Goal: Task Accomplishment & Management: Use online tool/utility

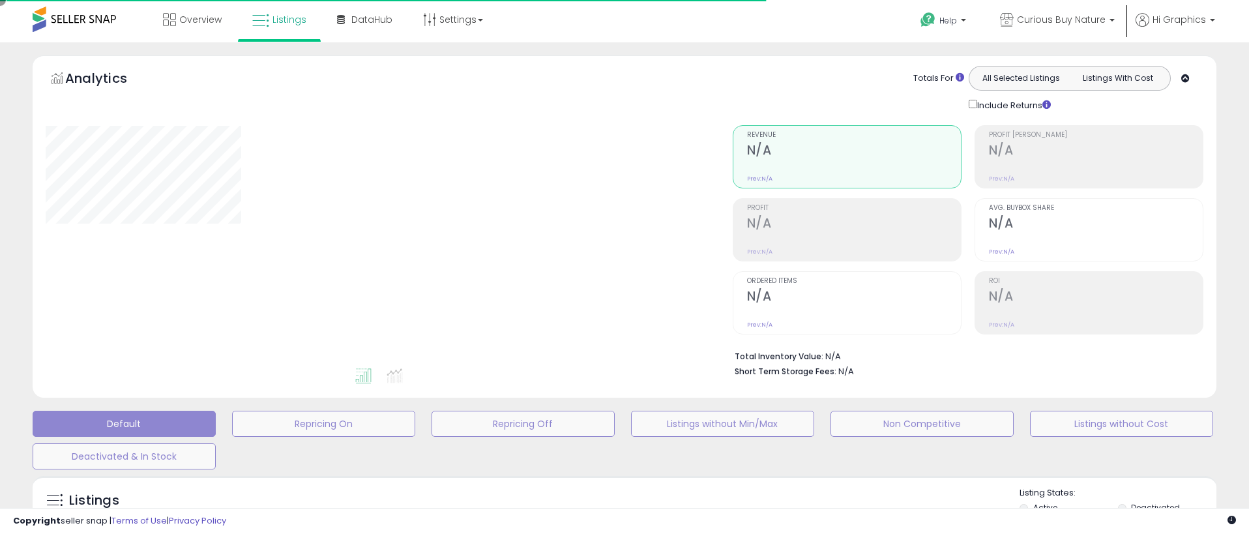
type input "**********"
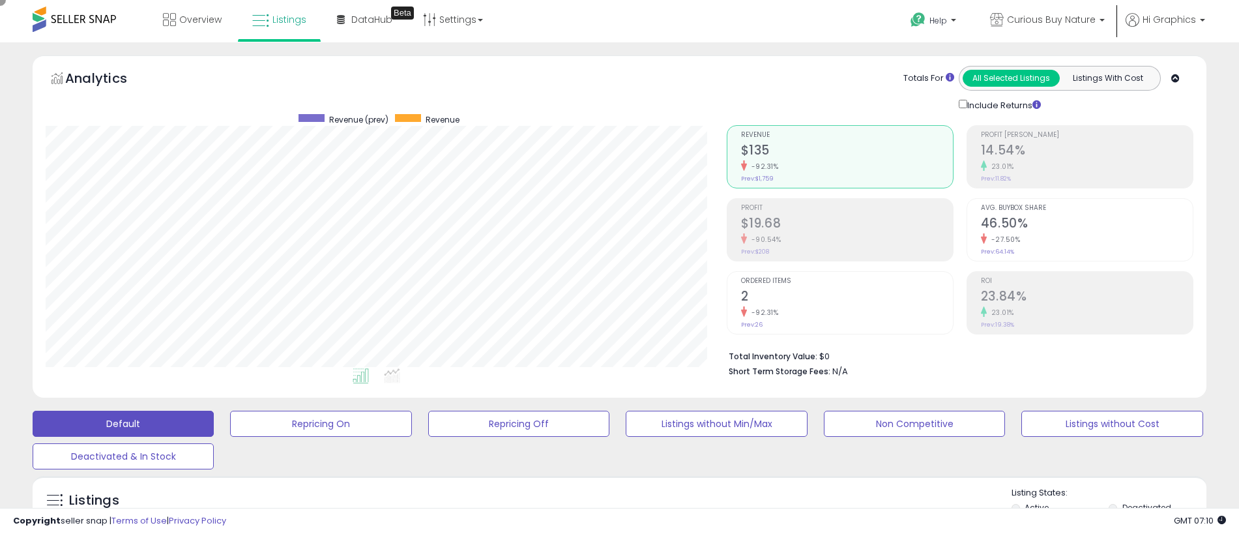
scroll to position [267, 681]
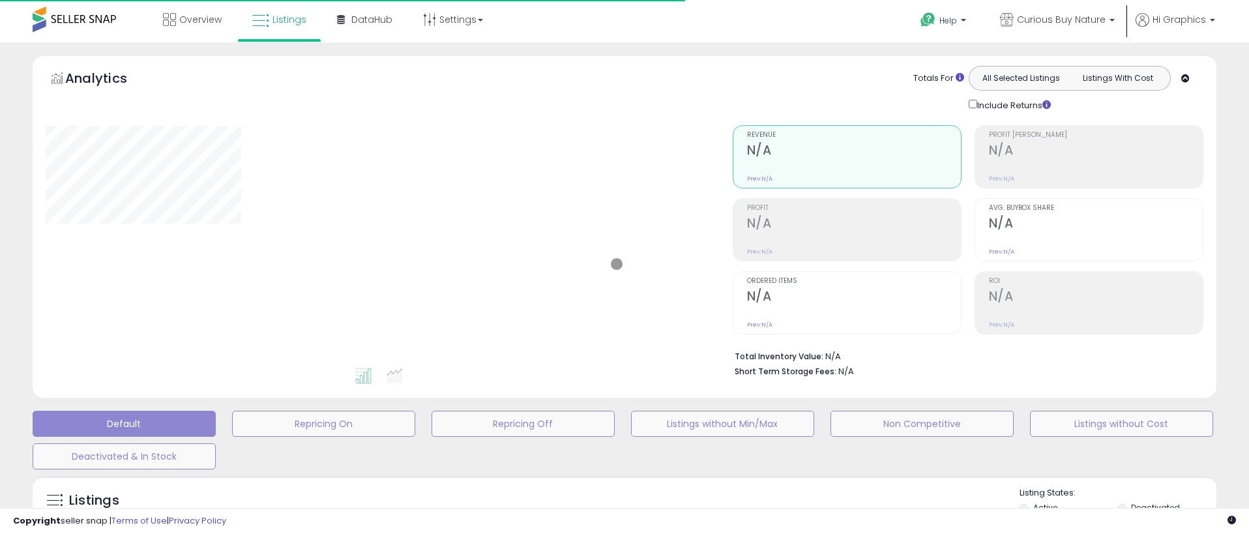
type input "**********"
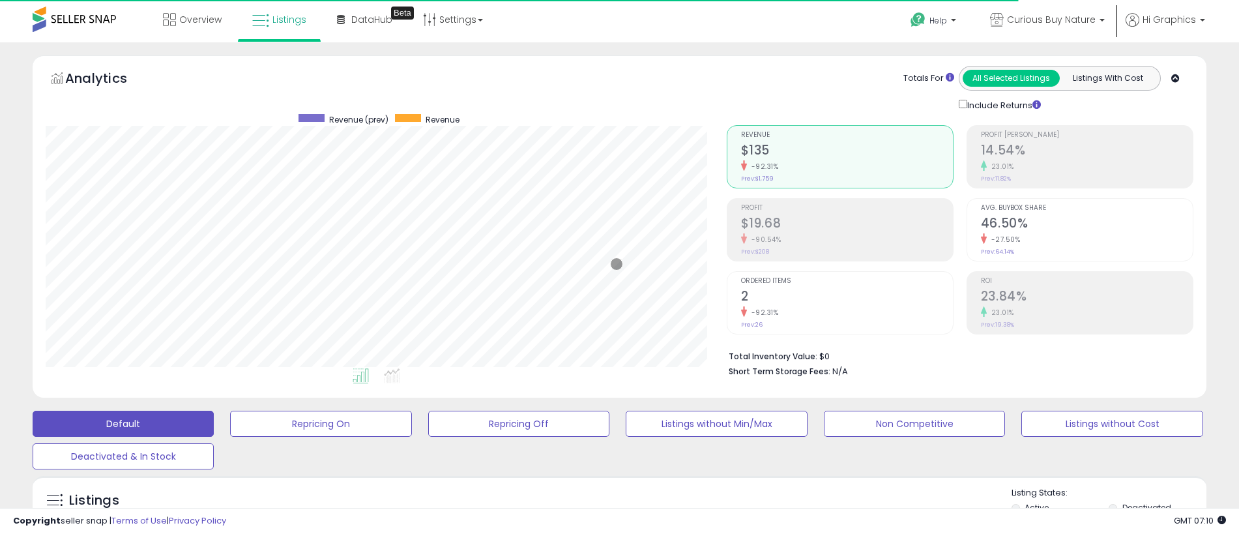
scroll to position [267, 681]
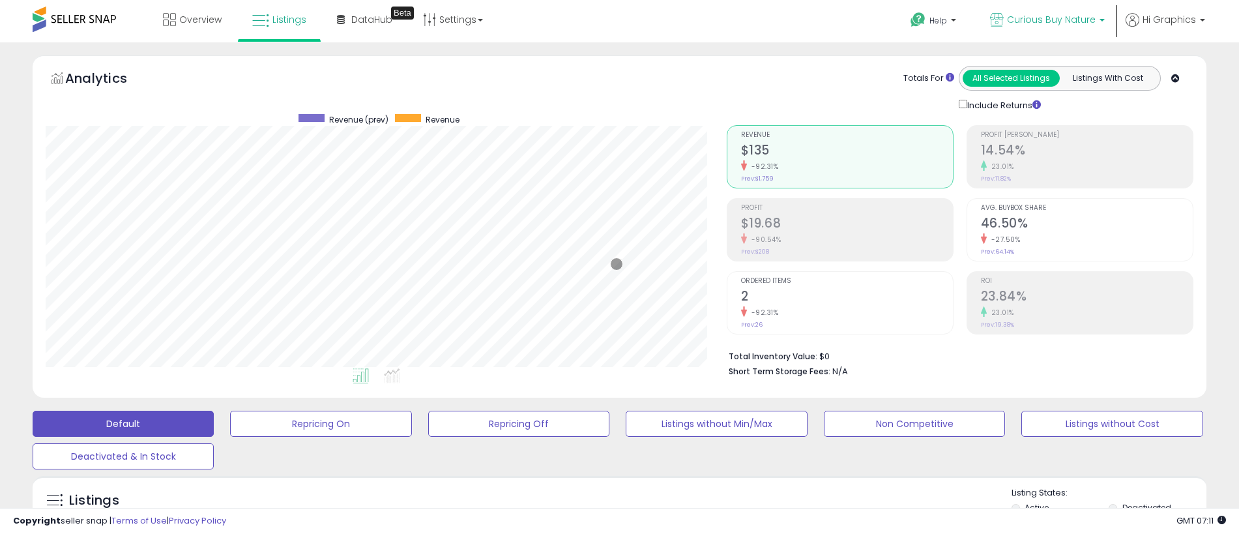
click at [1054, 20] on span "Curious Buy Nature" at bounding box center [1051, 19] width 89 height 13
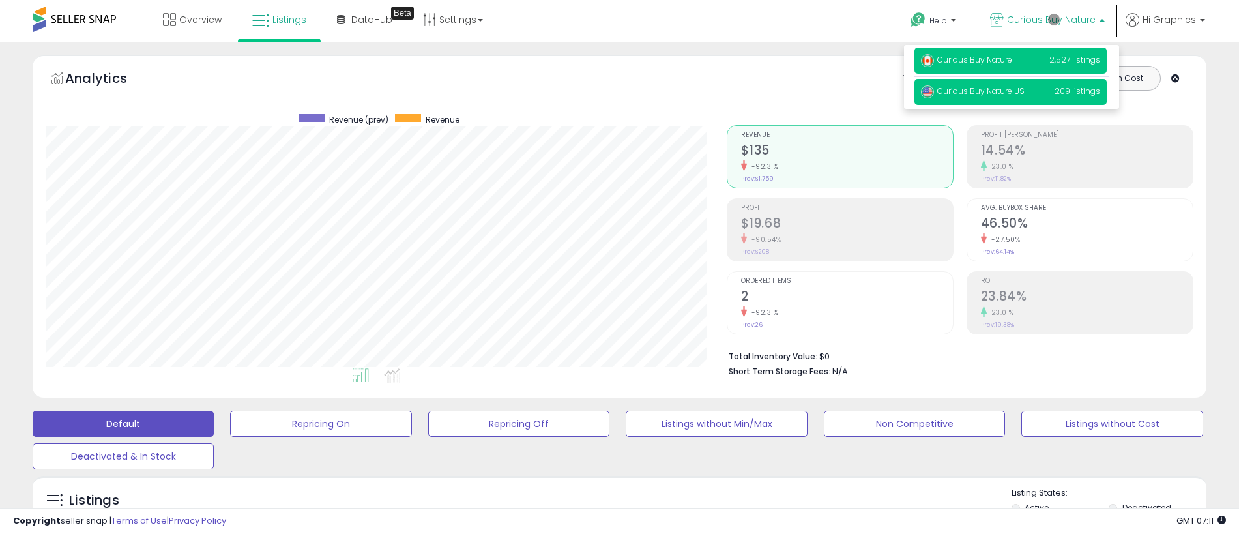
click at [1013, 93] on span "Curious Buy Nature US" at bounding box center [973, 90] width 104 height 11
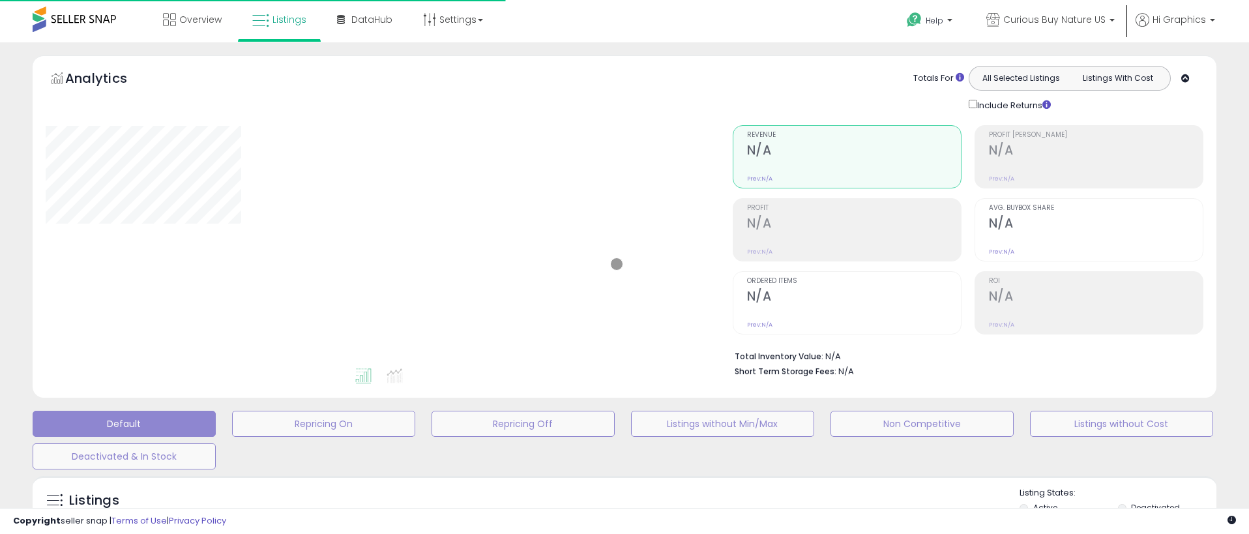
type input "**********"
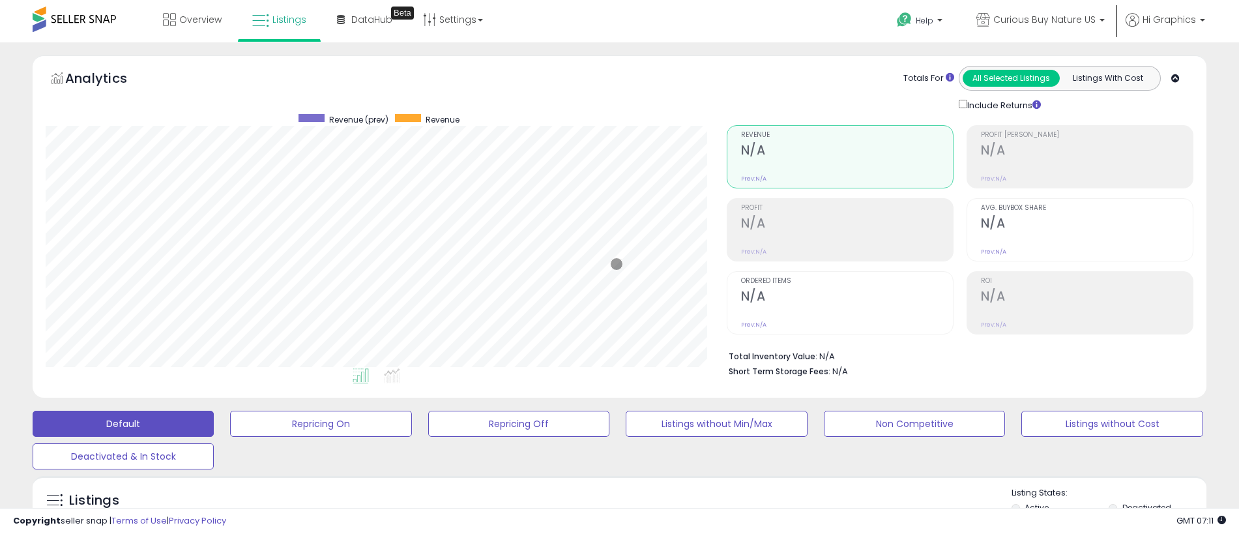
scroll to position [261, 0]
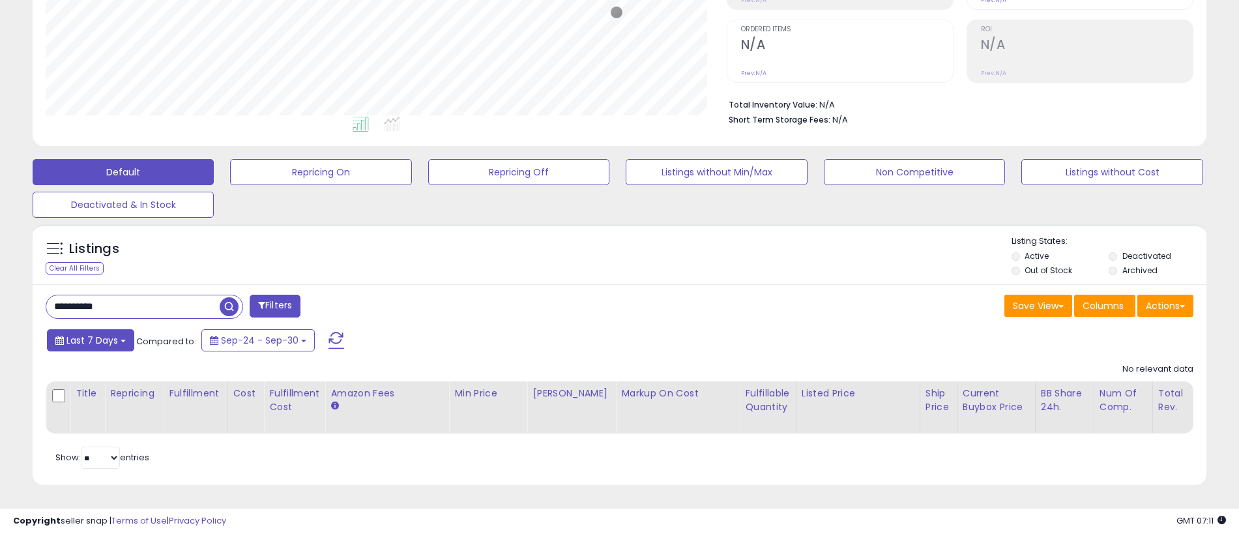
click at [90, 334] on span "Last 7 Days" at bounding box center [92, 340] width 52 height 13
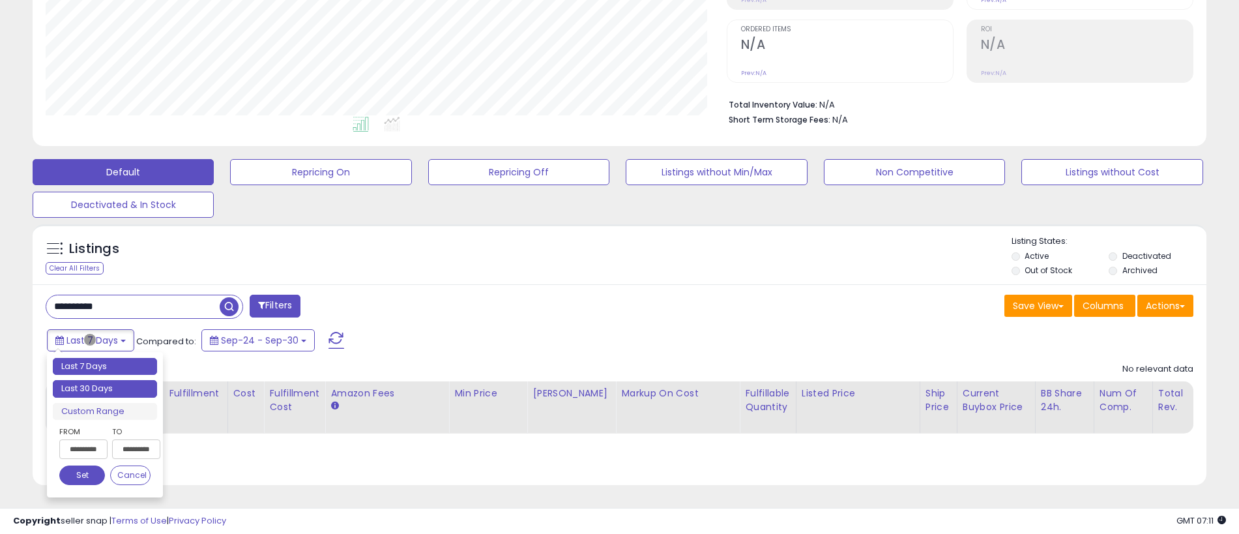
click at [105, 380] on li "Last 30 Days" at bounding box center [105, 389] width 104 height 18
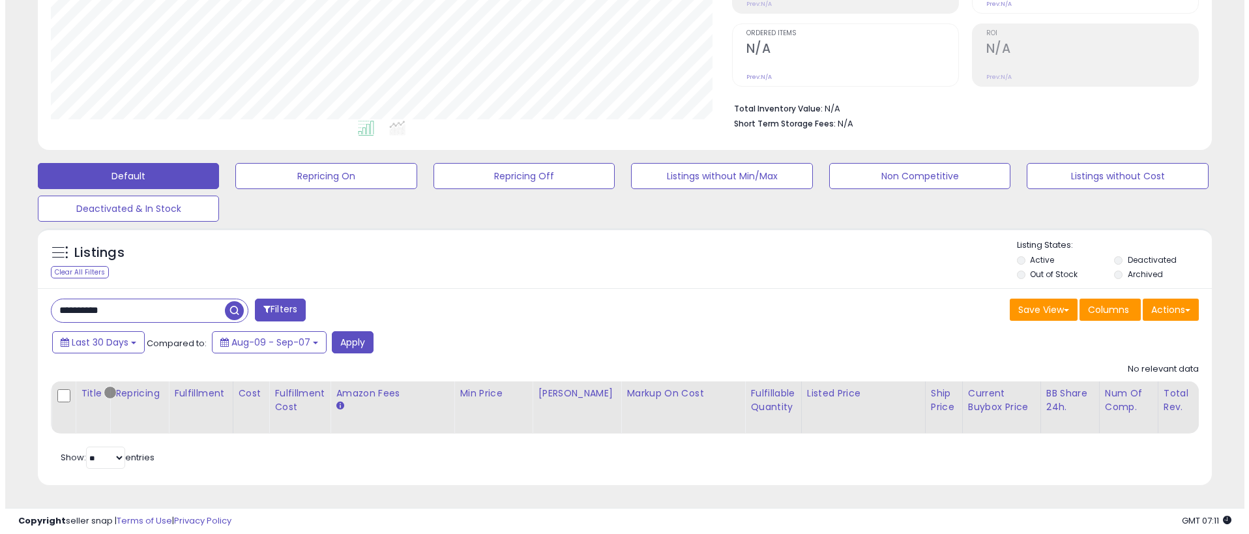
scroll to position [258, 0]
click at [276, 300] on button "Filters" at bounding box center [275, 310] width 51 height 23
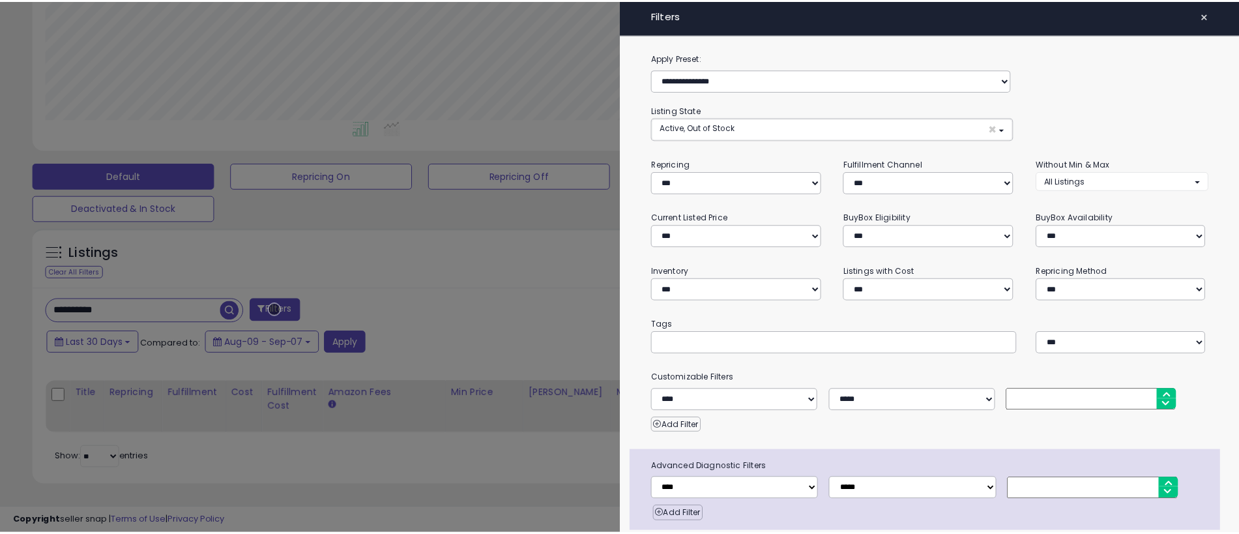
scroll to position [52, 0]
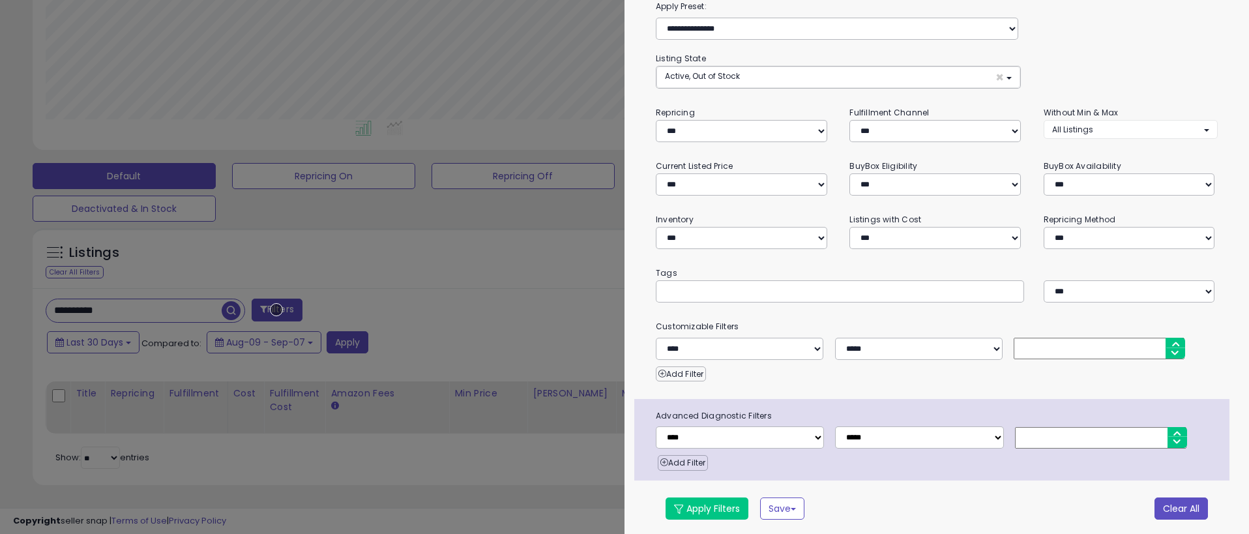
click at [1172, 506] on button "Clear All" at bounding box center [1181, 508] width 53 height 22
select select "*"
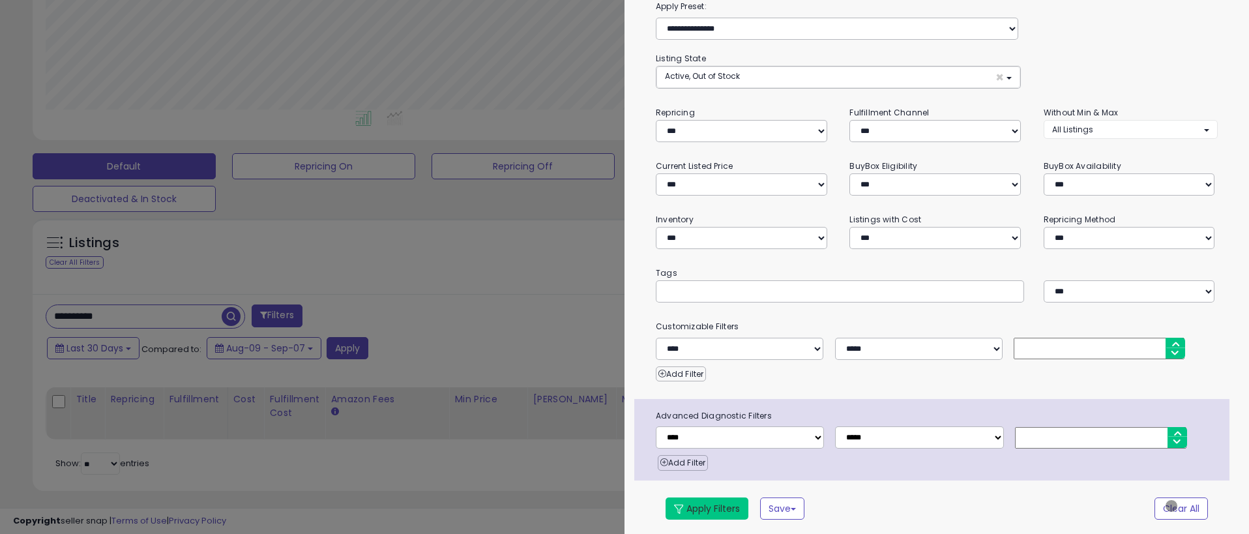
click at [707, 506] on button "Apply Filters" at bounding box center [707, 508] width 83 height 22
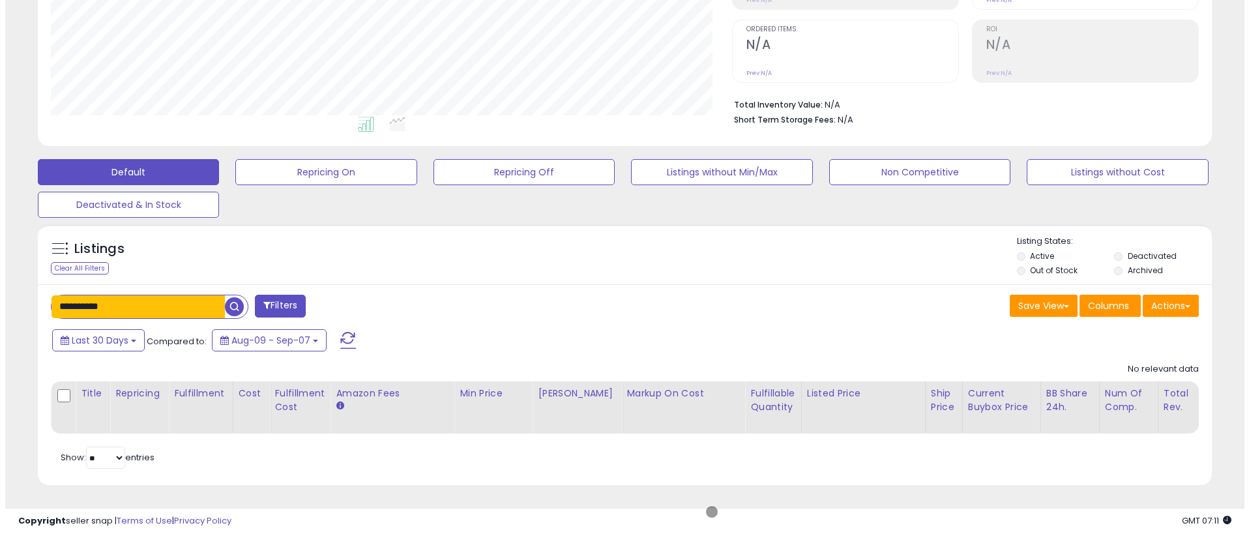
scroll to position [261, 0]
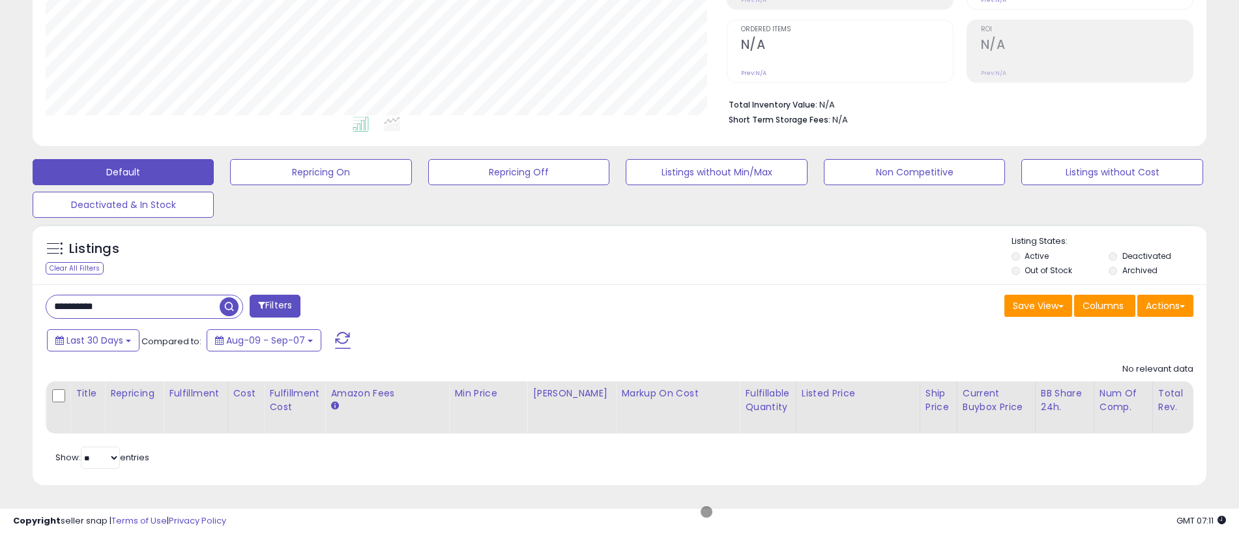
click at [132, 297] on input "**********" at bounding box center [132, 306] width 173 height 23
click at [342, 297] on span "button" at bounding box center [341, 306] width 19 height 19
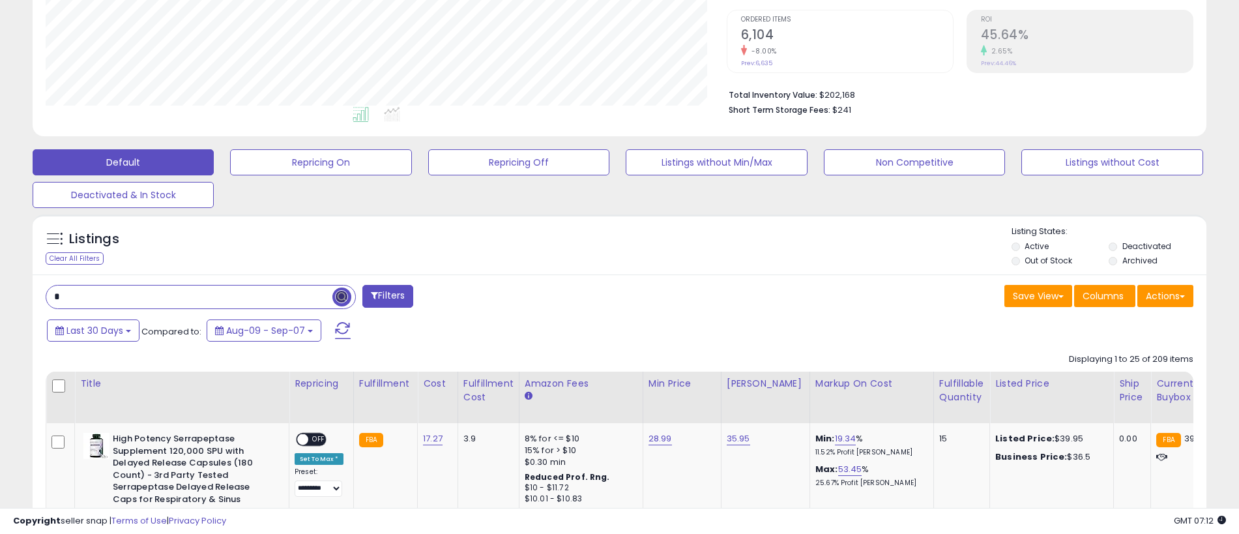
scroll to position [290, 0]
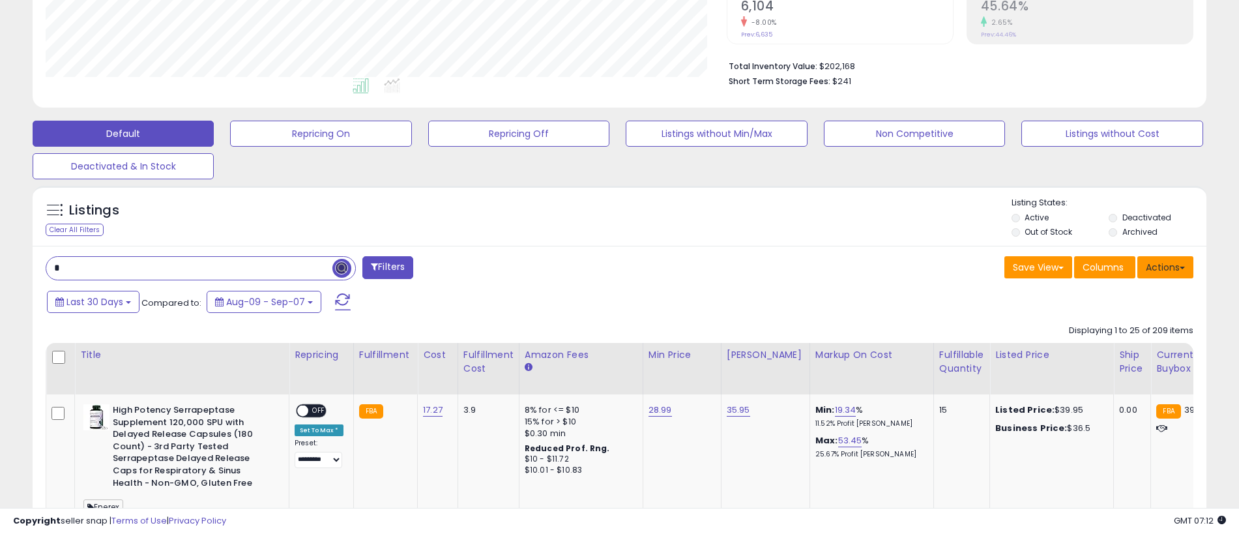
click at [1166, 267] on button "Actions" at bounding box center [1166, 267] width 56 height 22
click at [1112, 350] on link "Export All Columns" at bounding box center [1112, 350] width 143 height 20
